Goal: Task Accomplishment & Management: Use online tool/utility

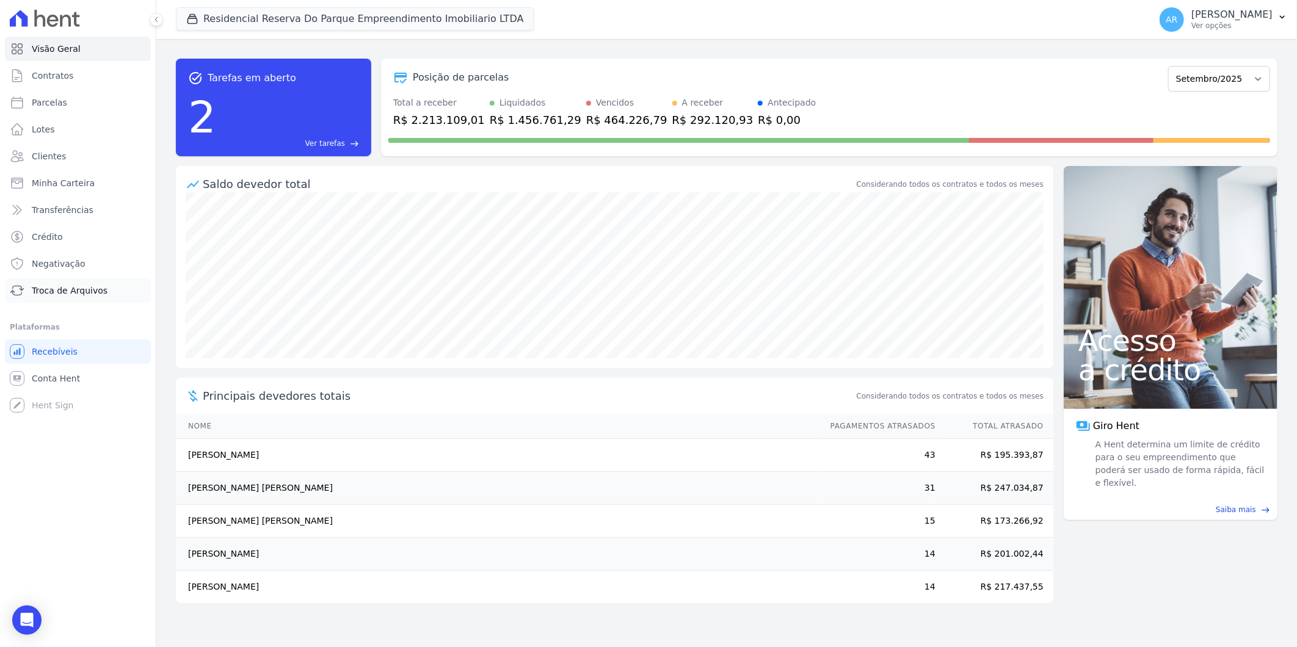
click at [92, 294] on span "Troca de Arquivos" at bounding box center [70, 291] width 76 height 12
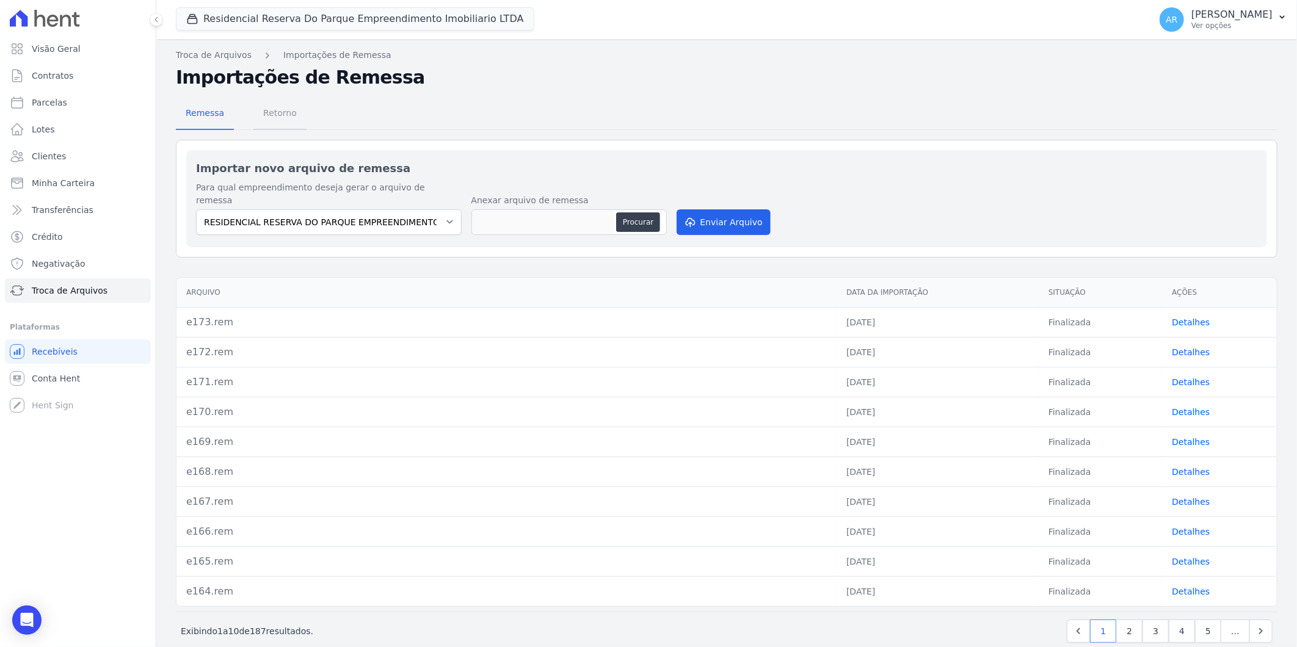
click at [275, 117] on span "Retorno" at bounding box center [280, 113] width 48 height 24
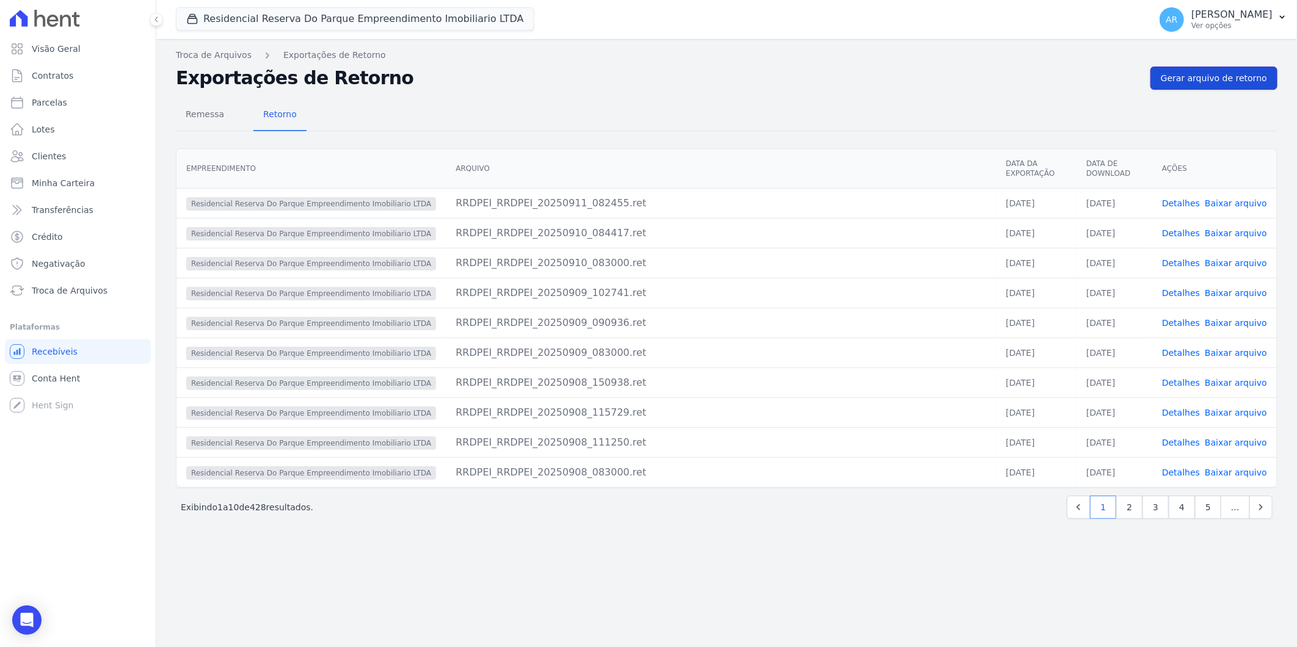
click at [1203, 67] on link "Gerar arquivo de retorno" at bounding box center [1214, 78] width 127 height 23
